Goal: Task Accomplishment & Management: Use online tool/utility

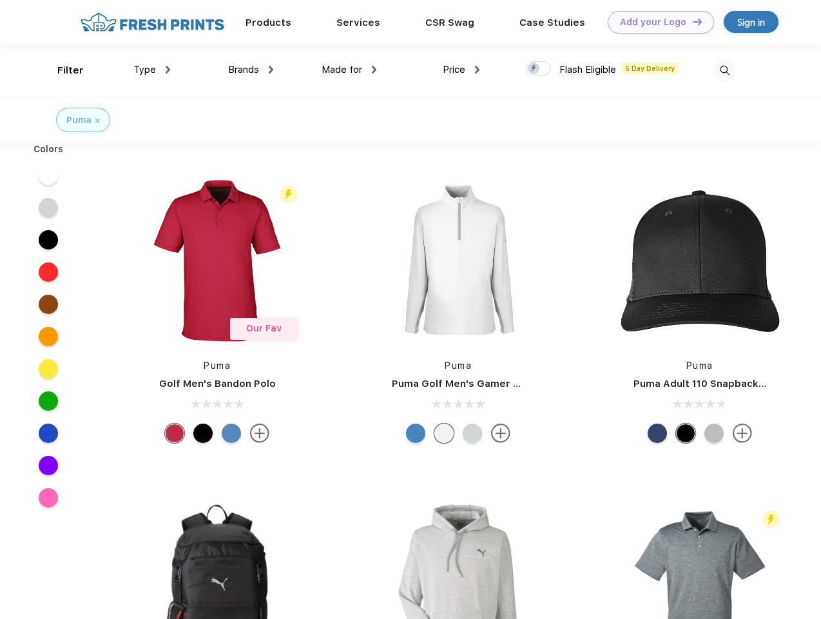
scroll to position [1, 0]
click at [656, 22] on link "Add your Logo Design Tool" at bounding box center [661, 22] width 106 height 23
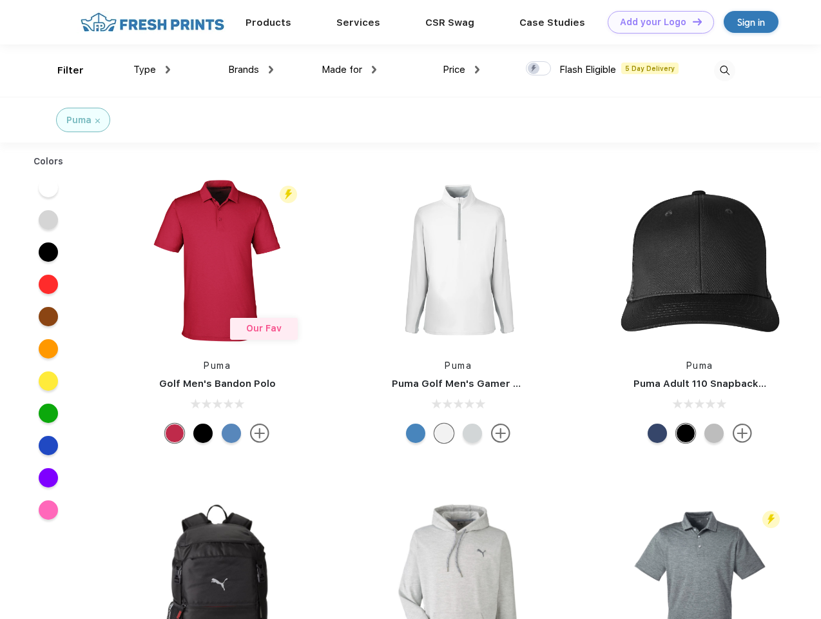
click at [0, 0] on div "Design Tool" at bounding box center [0, 0] width 0 height 0
click at [692, 21] on link "Add your Logo Design Tool" at bounding box center [661, 22] width 106 height 23
click at [62, 70] on div "Filter" at bounding box center [70, 70] width 26 height 15
click at [152, 70] on span "Type" at bounding box center [144, 70] width 23 height 12
click at [251, 70] on span "Brands" at bounding box center [243, 70] width 31 height 12
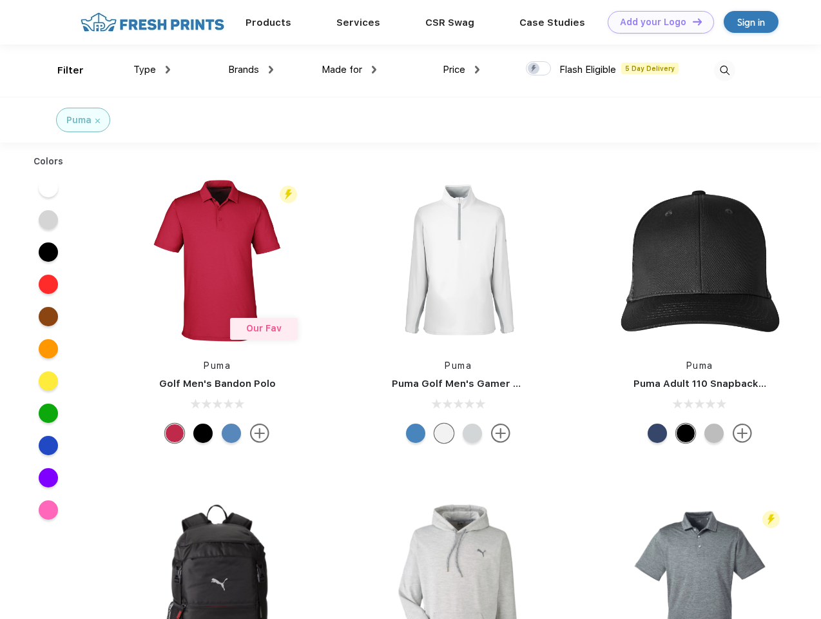
click at [349, 70] on span "Made for" at bounding box center [342, 70] width 41 height 12
click at [461, 70] on span "Price" at bounding box center [454, 70] width 23 height 12
click at [539, 69] on div at bounding box center [538, 68] width 25 height 14
click at [534, 69] on input "checkbox" at bounding box center [530, 65] width 8 height 8
click at [724, 70] on img at bounding box center [724, 70] width 21 height 21
